Goal: Information Seeking & Learning: Check status

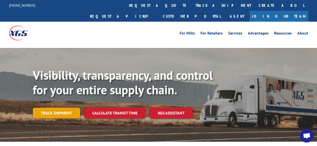
click at [67, 108] on link "Track shipment" at bounding box center [56, 113] width 47 height 11
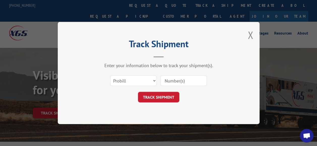
click at [191, 80] on input at bounding box center [183, 80] width 46 height 11
click at [152, 79] on select "Select category... Probill BOL PO" at bounding box center [133, 80] width 46 height 11
select select "po"
click at [110, 75] on select "Select category... Probill BOL PO" at bounding box center [133, 80] width 46 height 11
click at [164, 79] on input at bounding box center [183, 80] width 46 height 11
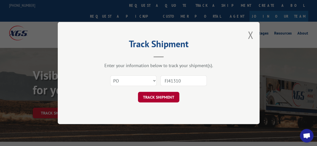
type input "FJ41310"
click at [164, 96] on button "TRACK SHIPMENT" at bounding box center [158, 97] width 41 height 11
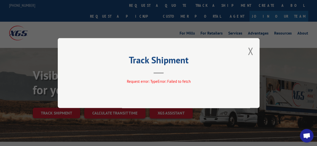
drag, startPoint x: 249, startPoint y: 52, endPoint x: 243, endPoint y: 55, distance: 6.3
click at [249, 52] on button "Close modal" at bounding box center [250, 50] width 6 height 13
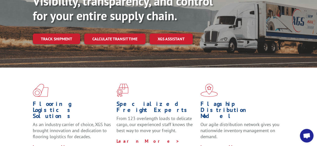
scroll to position [76, 0]
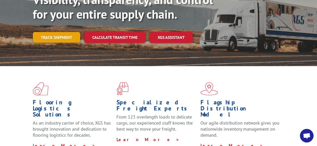
click at [66, 32] on link "Track shipment" at bounding box center [56, 37] width 47 height 11
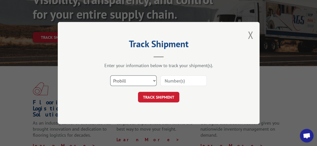
click at [148, 79] on select "Select category... Probill BOL PO" at bounding box center [133, 80] width 46 height 11
select select "po"
click at [110, 75] on select "Select category... Probill BOL PO" at bounding box center [133, 80] width 46 height 11
click at [167, 77] on input at bounding box center [183, 80] width 46 height 11
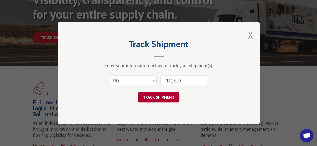
type input "FJ41310"
click at [162, 97] on button "TRACK SHIPMENT" at bounding box center [158, 97] width 41 height 11
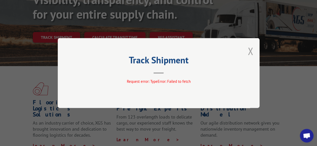
click at [247, 53] on button "Close modal" at bounding box center [250, 50] width 6 height 13
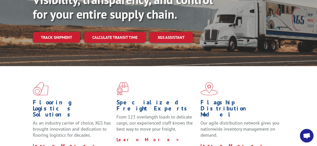
click at [75, 32] on link "Track shipment" at bounding box center [56, 37] width 47 height 11
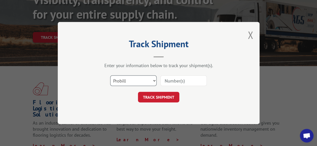
click at [133, 78] on select "Select category... Probill BOL PO" at bounding box center [133, 80] width 46 height 11
select select "bol"
click at [110, 75] on select "Select category... Probill BOL PO" at bounding box center [133, 80] width 46 height 11
paste input "612270"
click at [166, 80] on input "612270" at bounding box center [183, 80] width 46 height 11
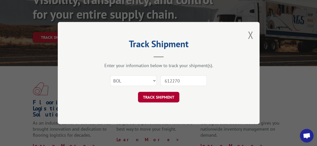
type input "612270"
click at [159, 97] on button "TRACK SHIPMENT" at bounding box center [158, 97] width 41 height 11
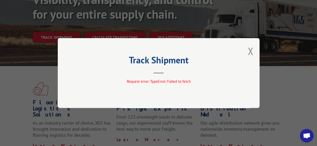
click at [21, 54] on div "Track Shipment Request error: TypeError: Failed to fetch" at bounding box center [158, 73] width 317 height 146
drag, startPoint x: 250, startPoint y: 53, endPoint x: 203, endPoint y: 3, distance: 68.4
click at [249, 52] on button "Close modal" at bounding box center [250, 50] width 6 height 13
